Goal: Communication & Community: Ask a question

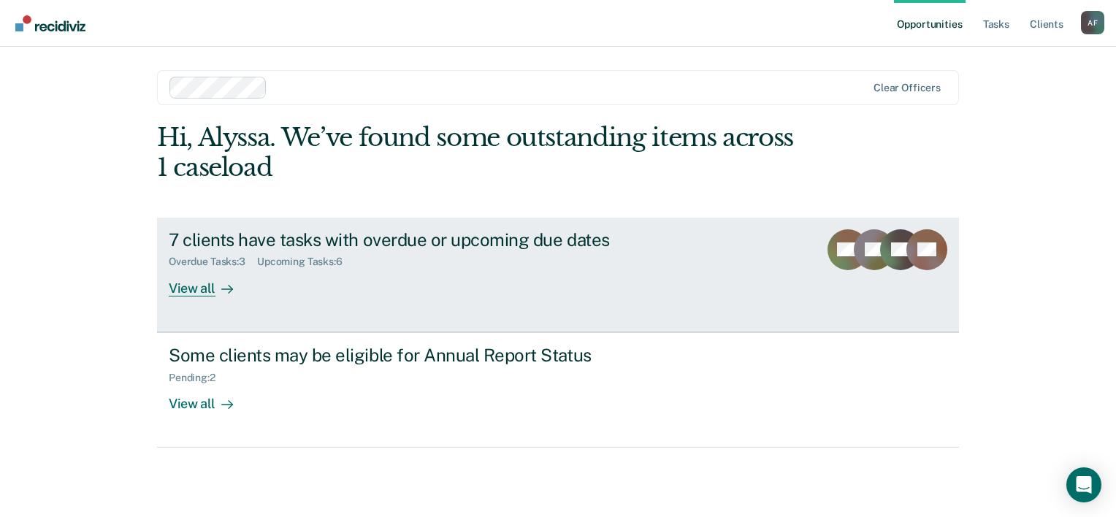
click at [435, 238] on div "7 clients have tasks with overdue or upcoming due dates" at bounding box center [425, 239] width 513 height 21
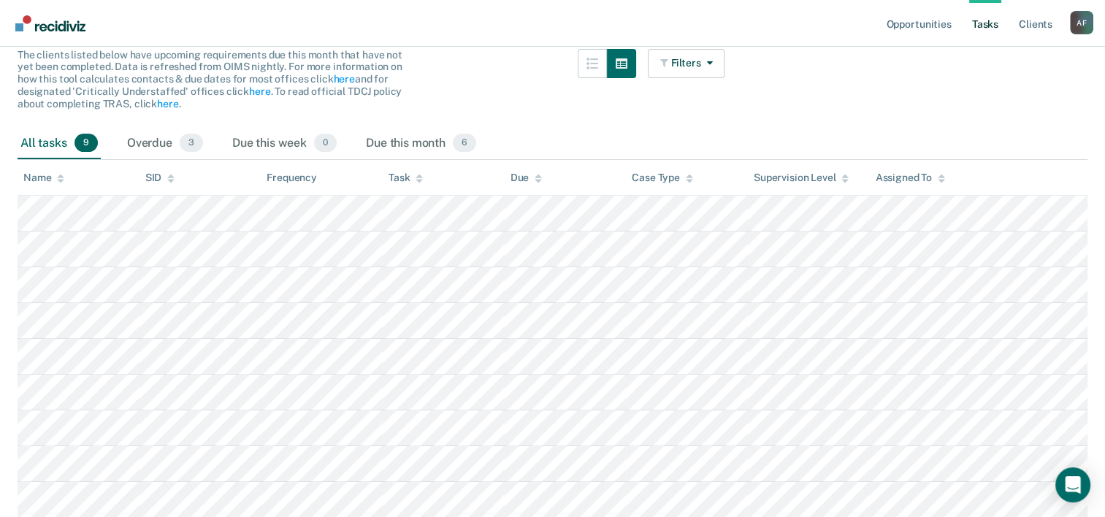
scroll to position [204, 0]
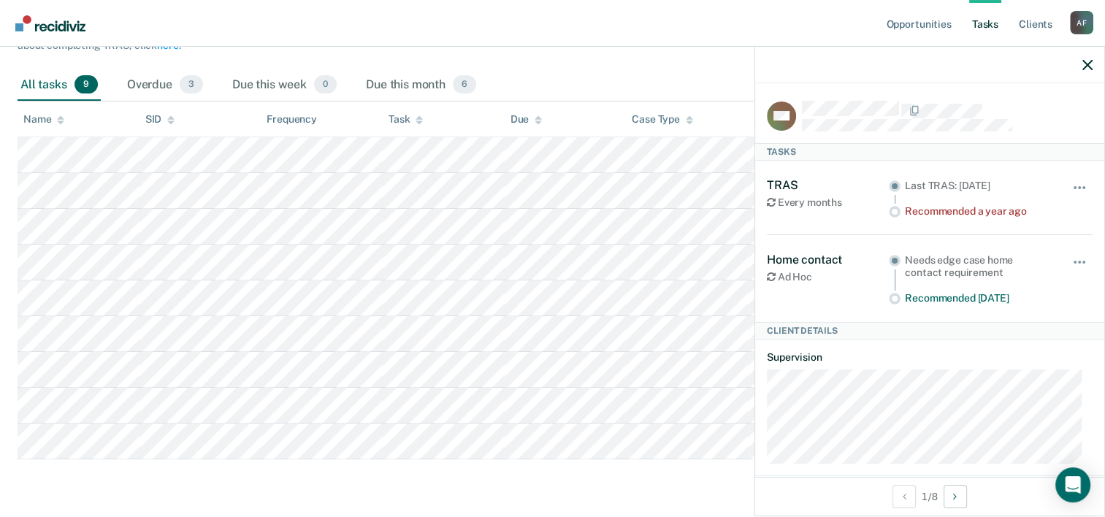
click at [1092, 64] on div at bounding box center [929, 65] width 349 height 37
click at [1087, 65] on icon "button" at bounding box center [1087, 65] width 10 height 10
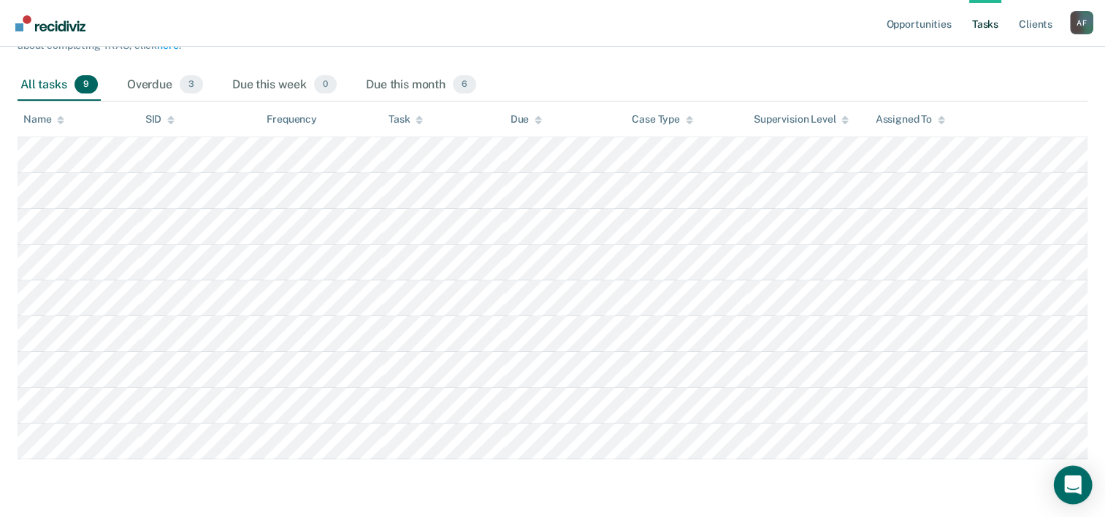
click at [1063, 479] on div "Open Intercom Messenger" at bounding box center [1073, 485] width 39 height 39
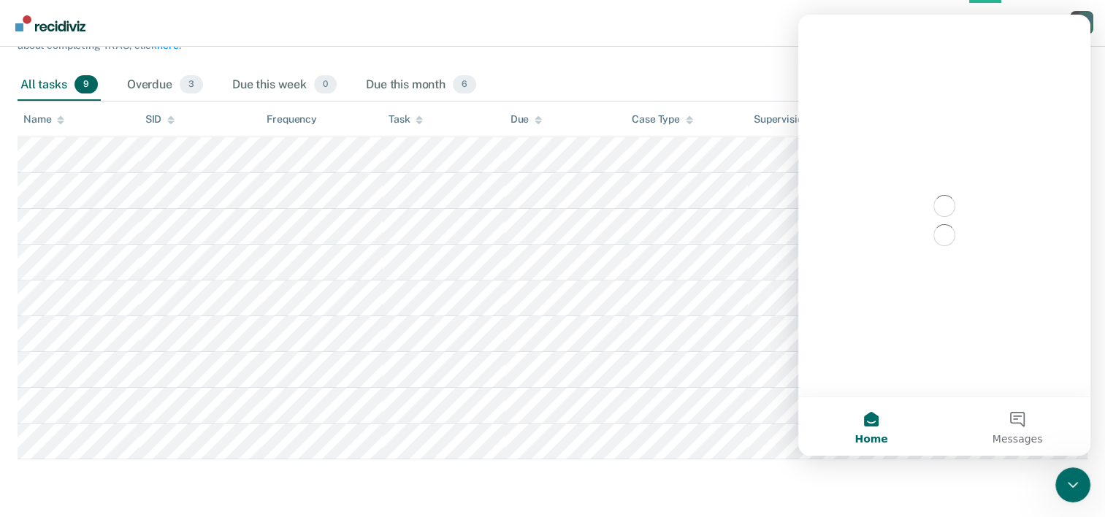
scroll to position [0, 0]
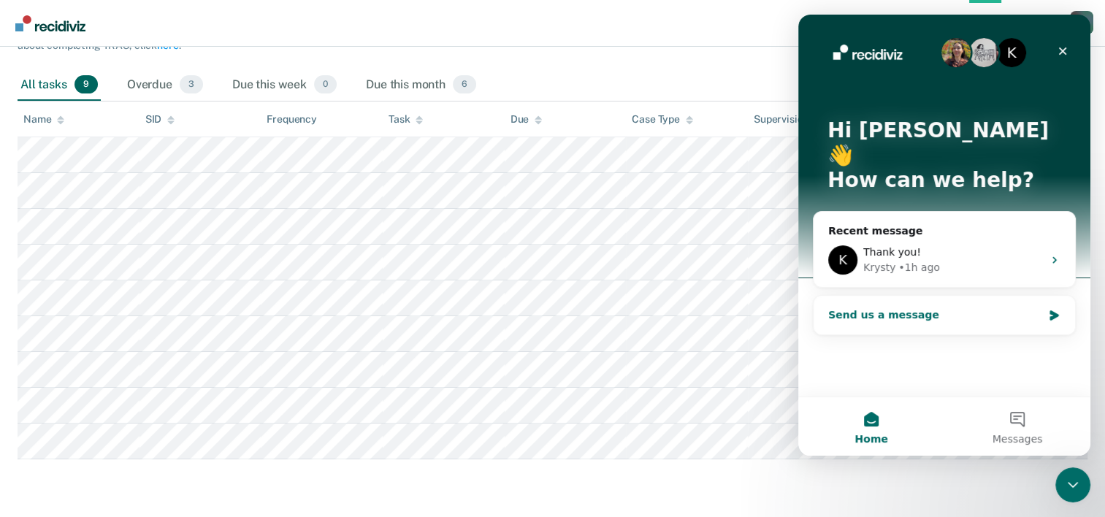
click at [958, 301] on div "Send us a message" at bounding box center [943, 315] width 261 height 39
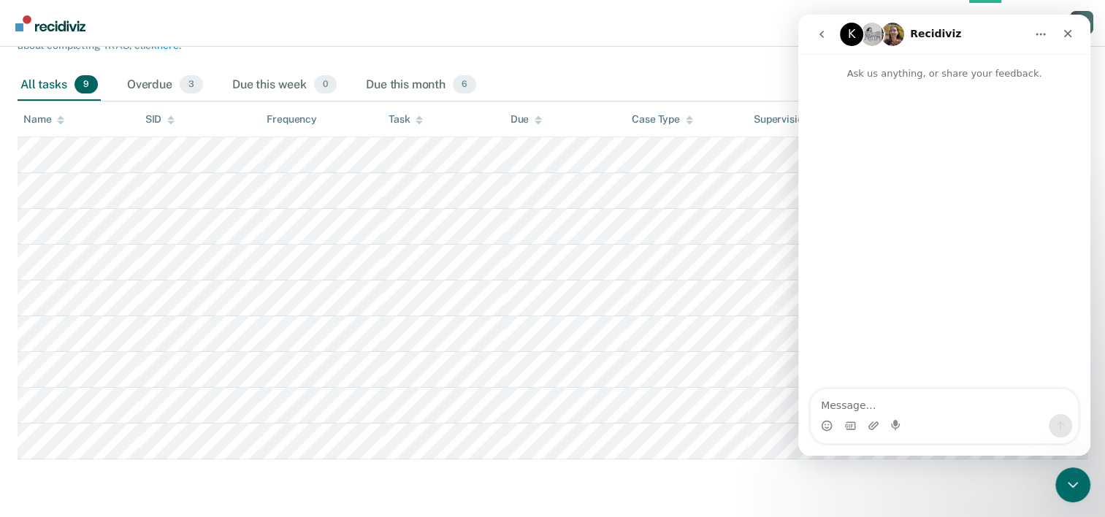
click at [862, 407] on textarea "Message…" at bounding box center [943, 401] width 267 height 25
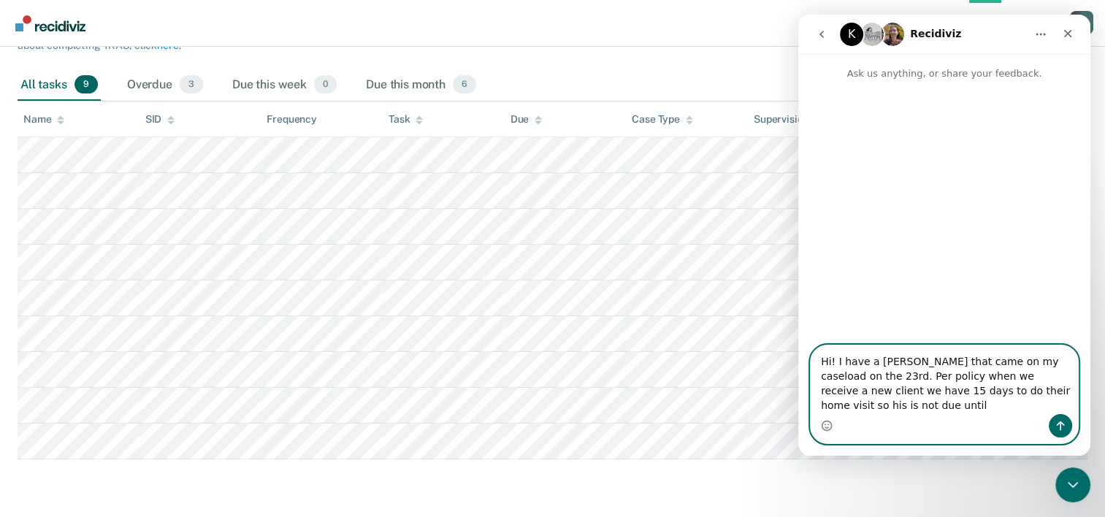
click at [854, 408] on textarea "Hi! I have a [PERSON_NAME] that came on my caseload on the 23rd. Per policy whe…" at bounding box center [943, 379] width 267 height 69
type textarea "Hi! I have a [PERSON_NAME] that came on my caseload on the 23rd. Per policy whe…"
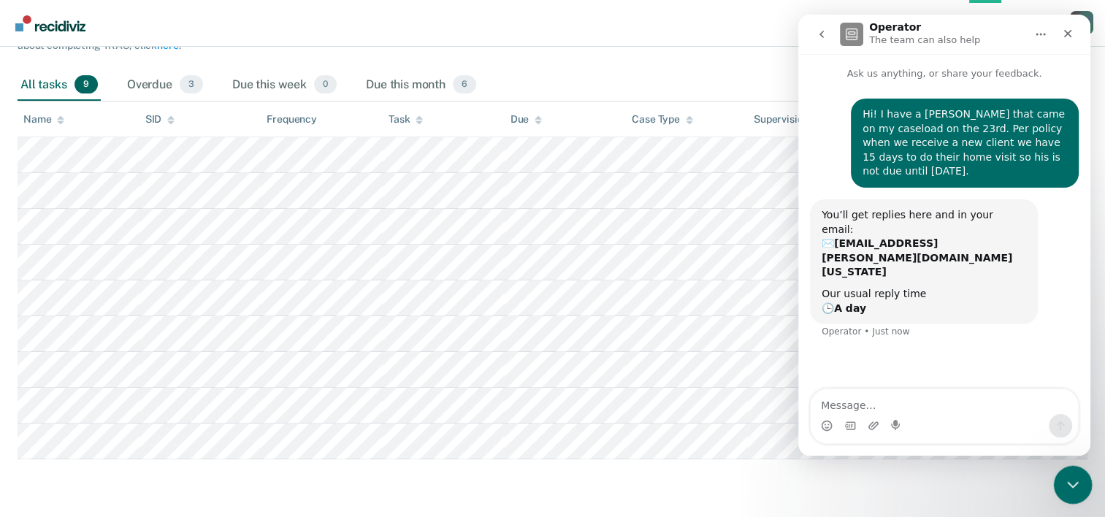
click at [1066, 479] on icon "Close Intercom Messenger" at bounding box center [1071, 483] width 18 height 18
